Goal: Information Seeking & Learning: Learn about a topic

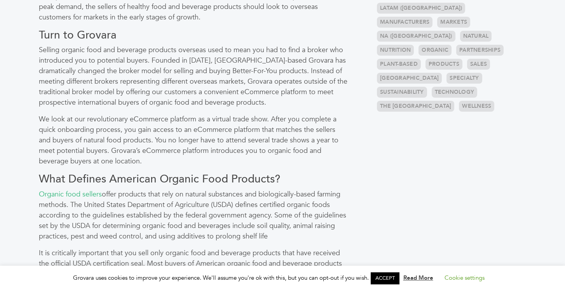
scroll to position [381, 0]
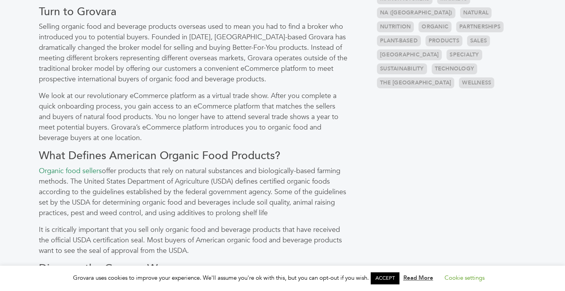
click at [95, 173] on link "Organic food sellers" at bounding box center [70, 171] width 63 height 10
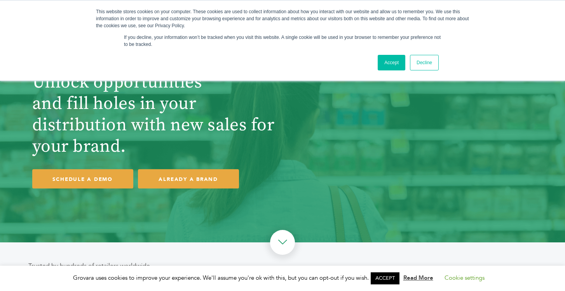
click at [388, 57] on link "Accept" at bounding box center [392, 63] width 28 height 16
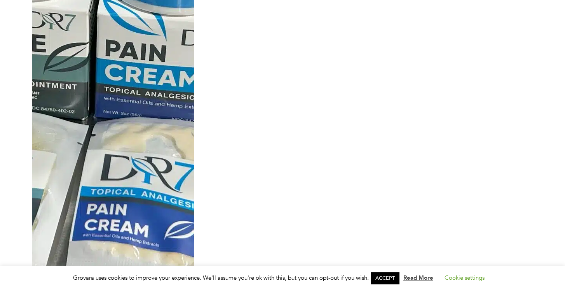
scroll to position [2508, 0]
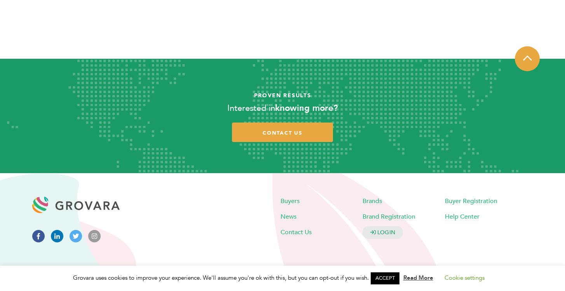
click at [387, 279] on link "ACCEPT" at bounding box center [385, 278] width 29 height 12
